Goal: Obtain resource: Download file/media

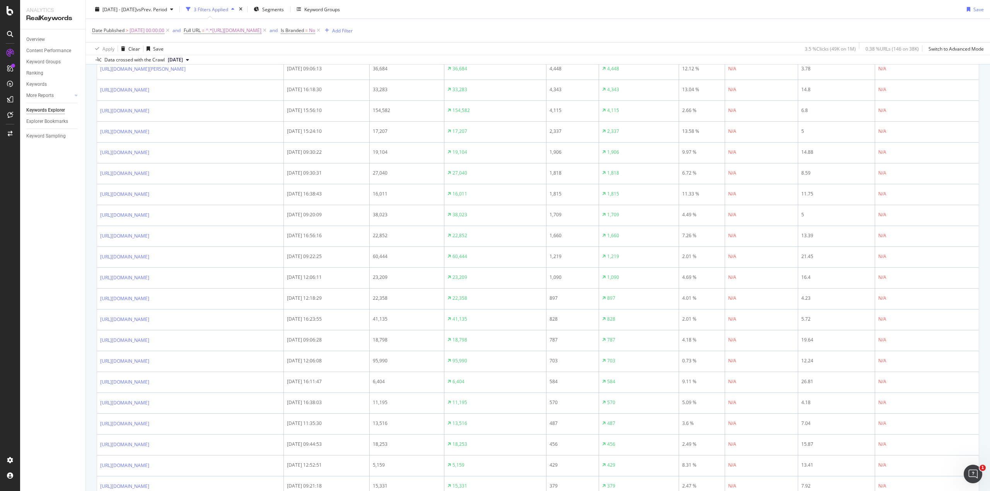
scroll to position [77, 0]
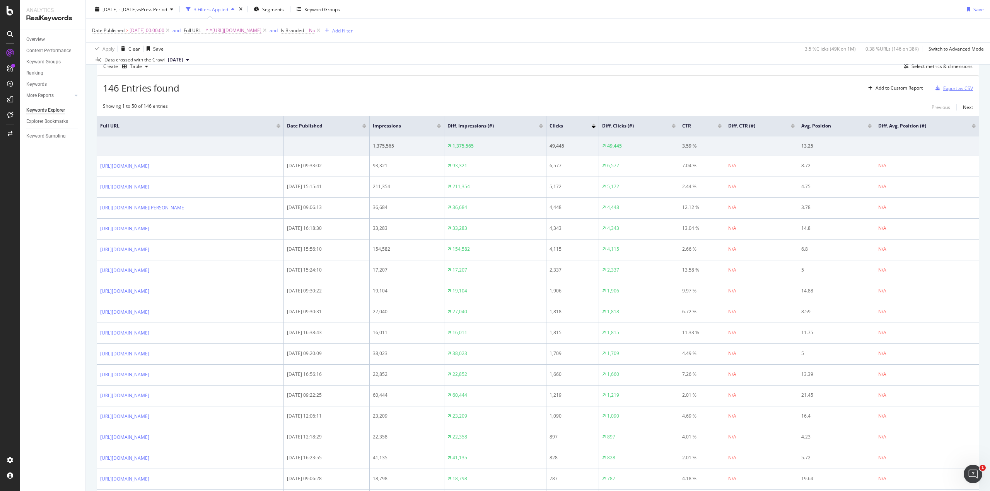
click at [952, 86] on div "Export as CSV" at bounding box center [958, 88] width 30 height 7
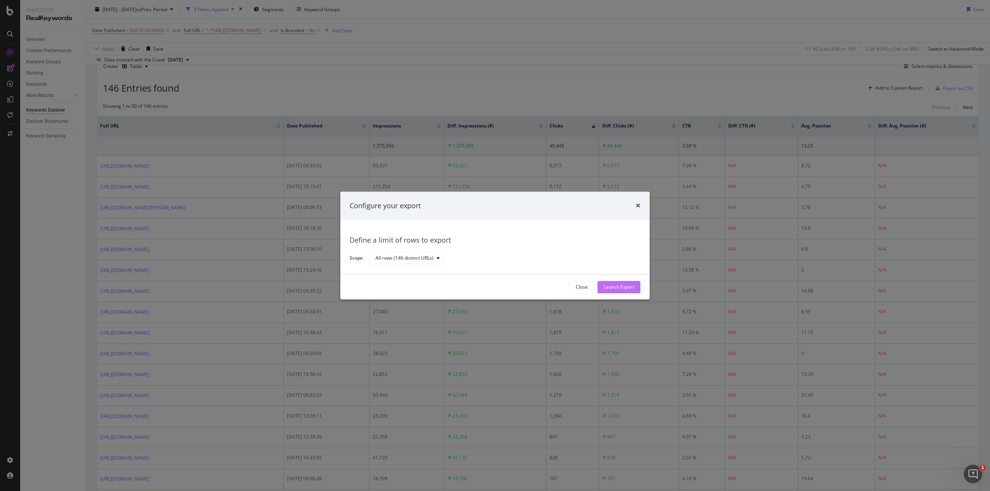
click at [626, 290] on div "Launch Export" at bounding box center [618, 287] width 31 height 7
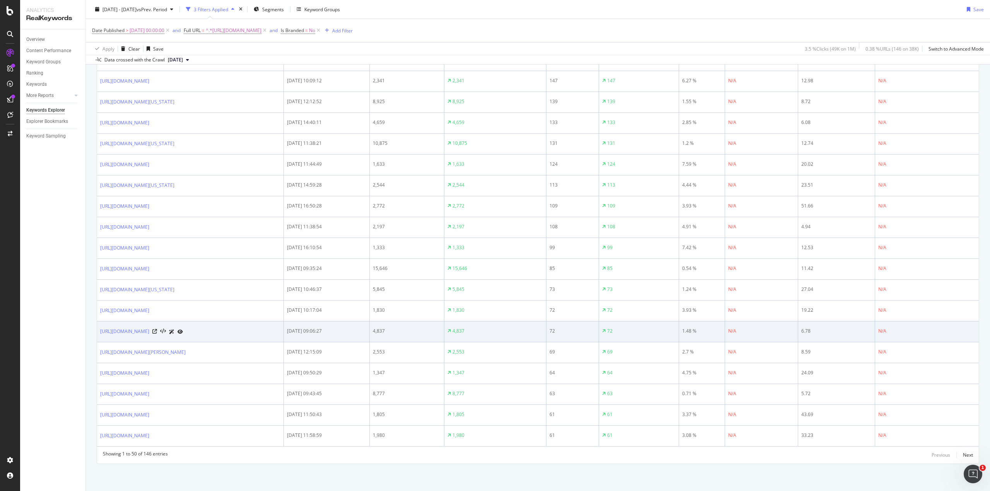
scroll to position [1190, 0]
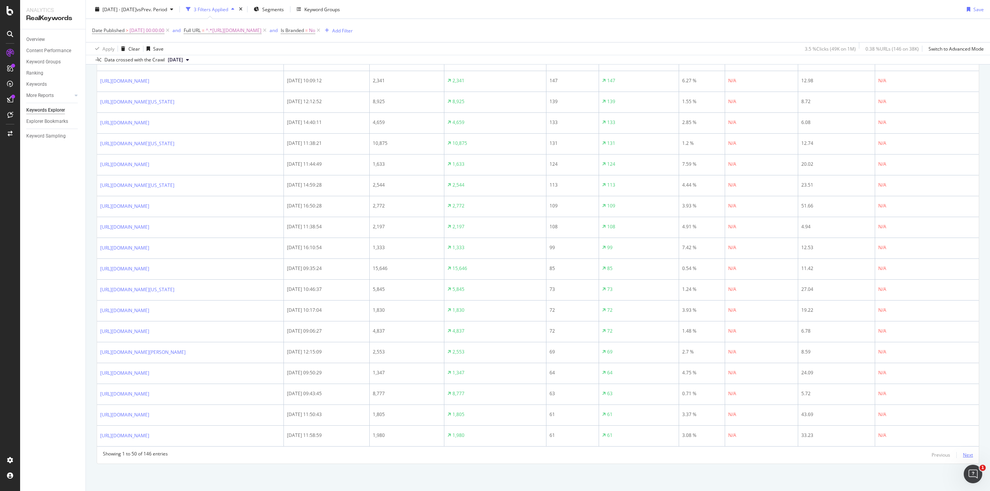
click at [963, 456] on div "Next" at bounding box center [968, 455] width 10 height 7
